Goal: Transaction & Acquisition: Book appointment/travel/reservation

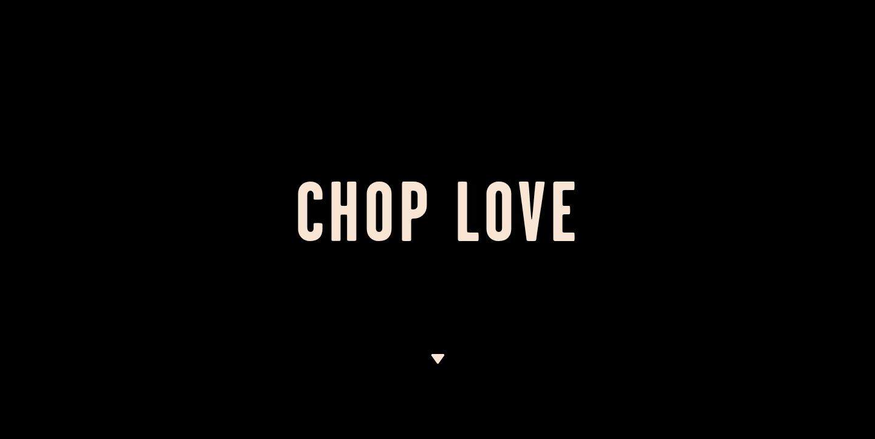
click at [440, 362] on img at bounding box center [437, 359] width 15 height 10
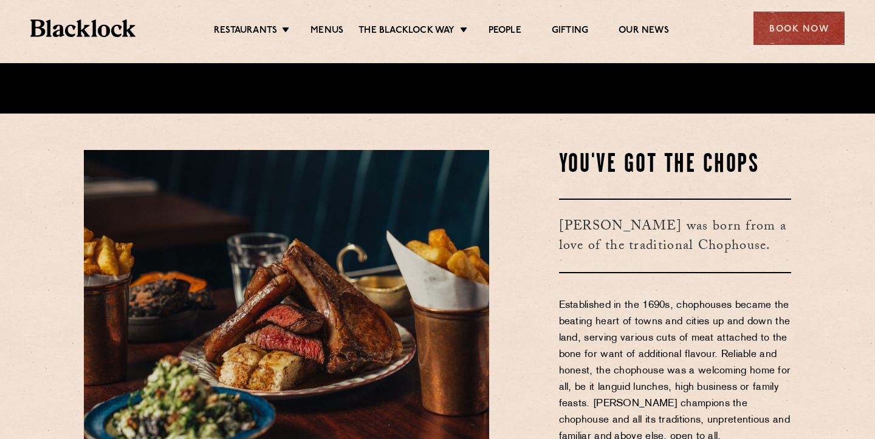
scroll to position [339, 0]
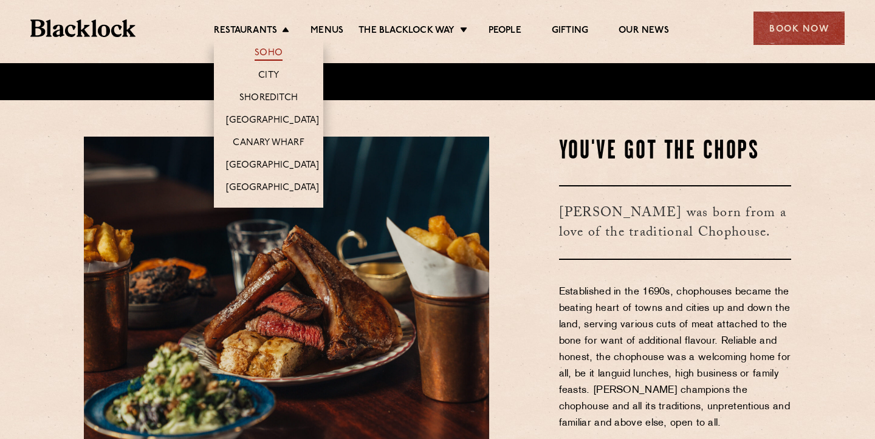
click at [273, 53] on link "Soho" at bounding box center [268, 53] width 28 height 13
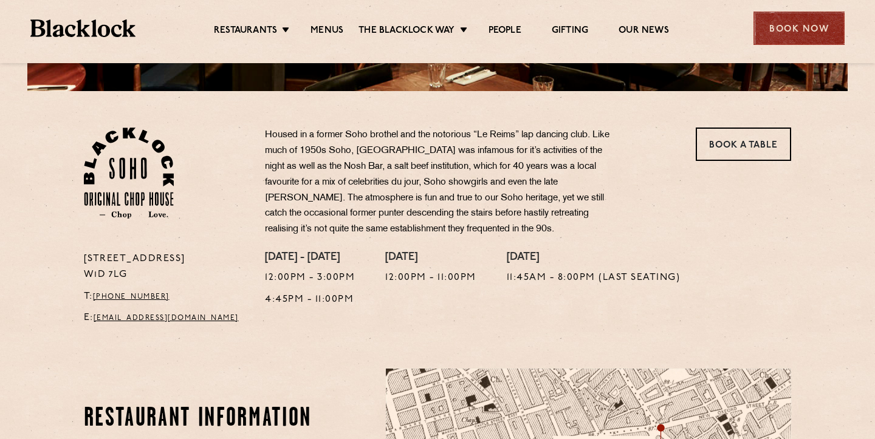
click at [794, 27] on div "Book Now" at bounding box center [798, 28] width 91 height 33
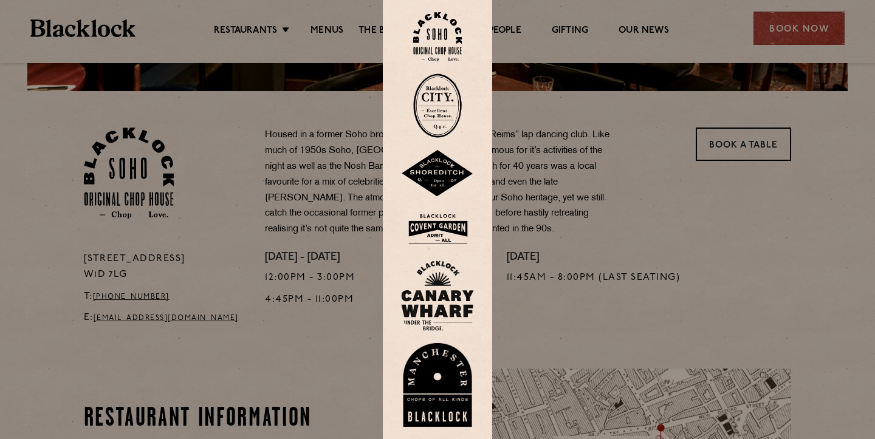
click at [452, 219] on img at bounding box center [437, 229] width 73 height 39
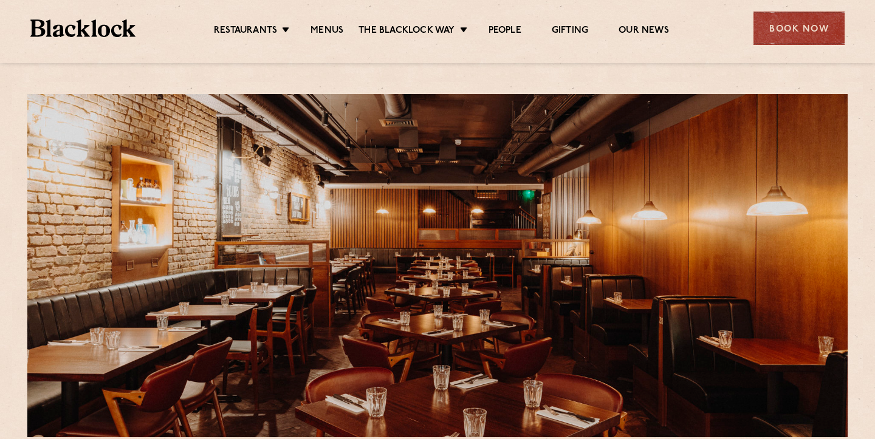
scroll to position [258, 0]
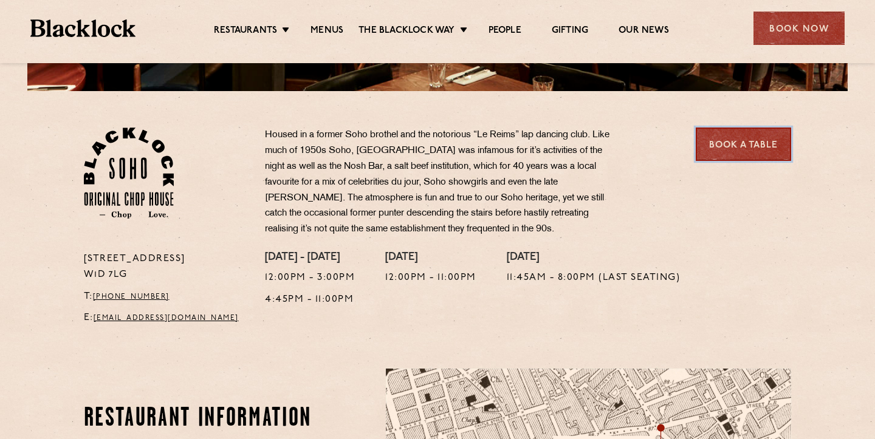
click at [765, 142] on link "Book a Table" at bounding box center [742, 144] width 95 height 33
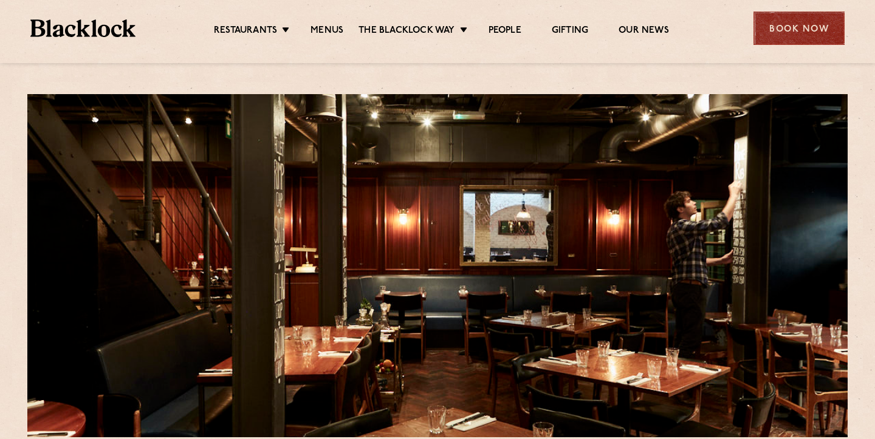
click at [784, 32] on div "Book Now" at bounding box center [798, 28] width 91 height 33
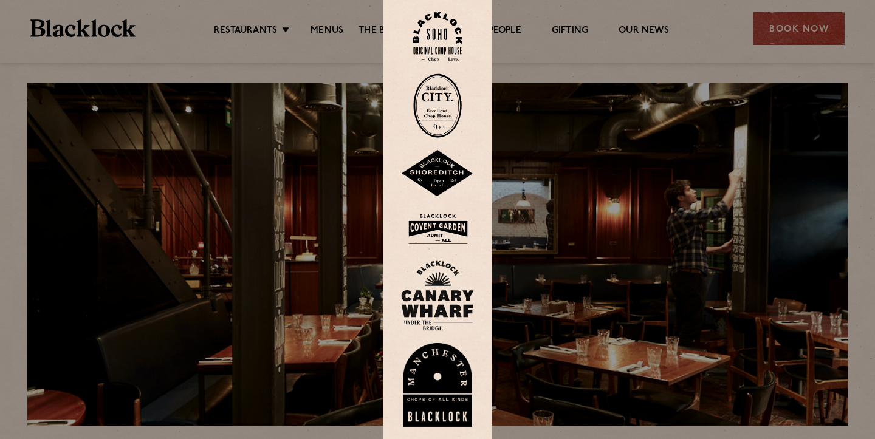
scroll to position [19, 0]
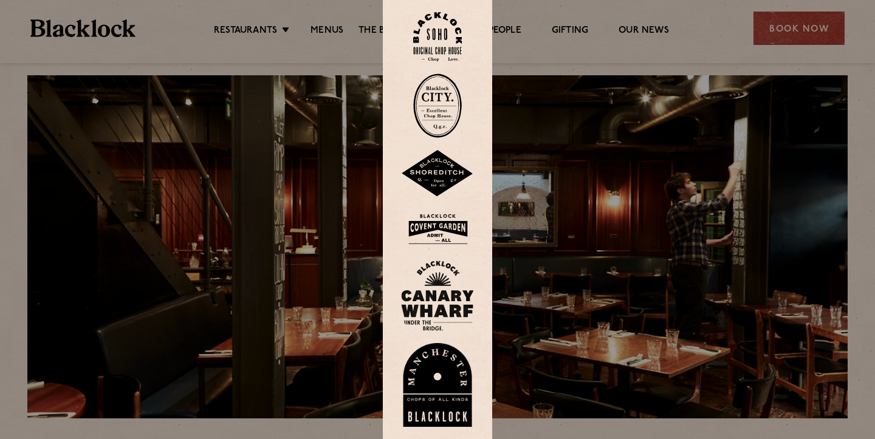
click at [436, 179] on img at bounding box center [437, 173] width 73 height 47
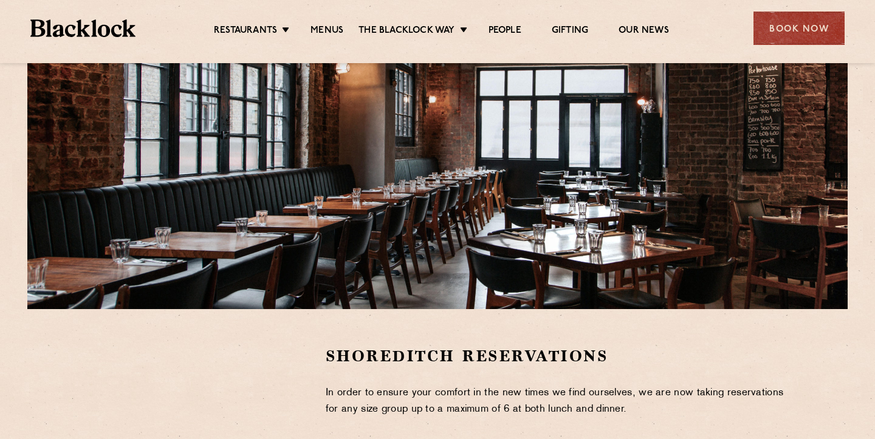
scroll to position [58, 0]
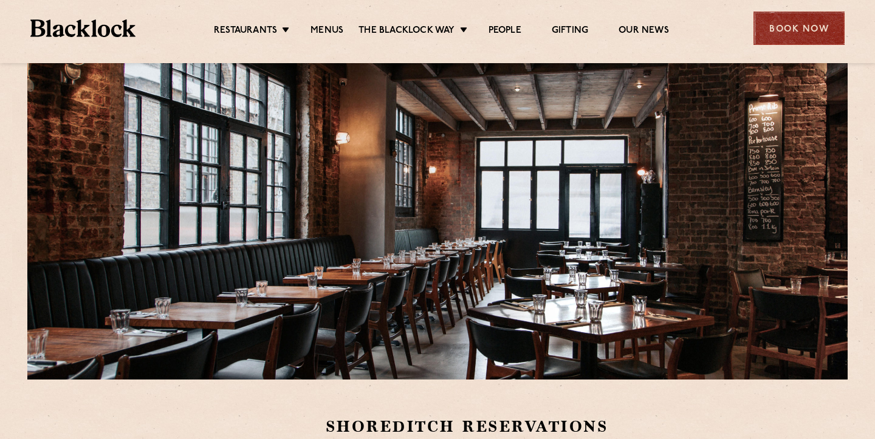
click at [788, 26] on div "Book Now" at bounding box center [798, 28] width 91 height 33
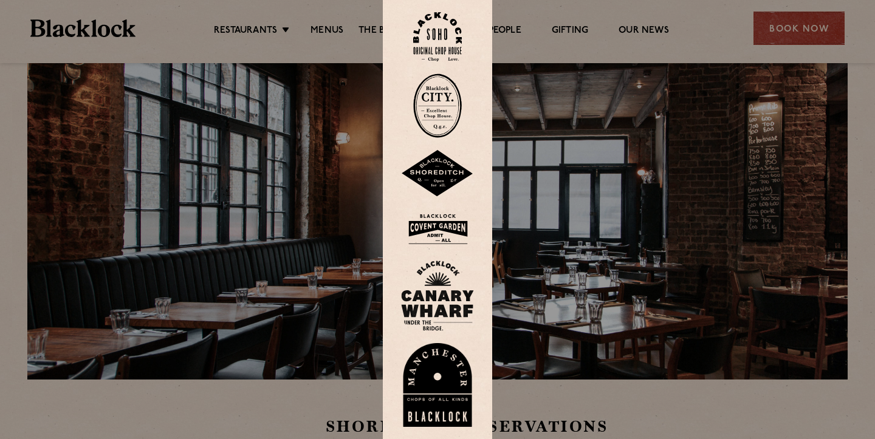
click at [431, 53] on img at bounding box center [437, 36] width 49 height 49
